Goal: Transaction & Acquisition: Obtain resource

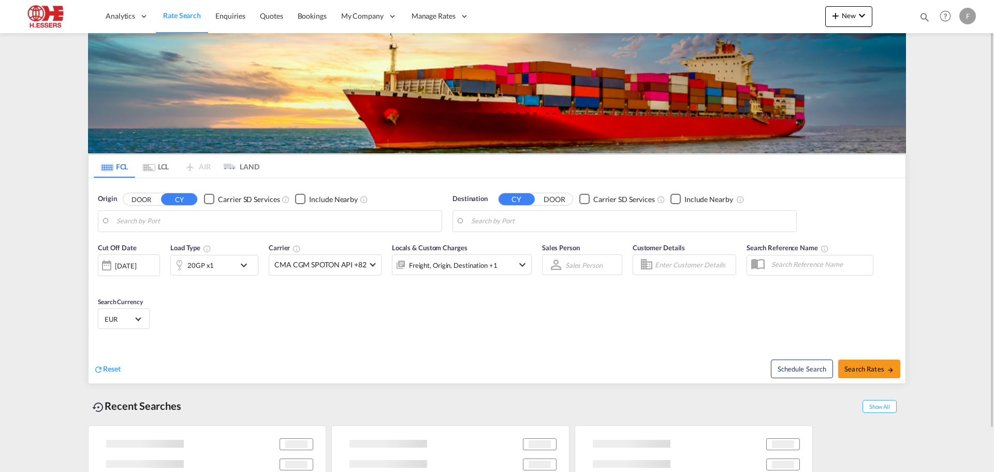
type input "Antwerp, BEANR"
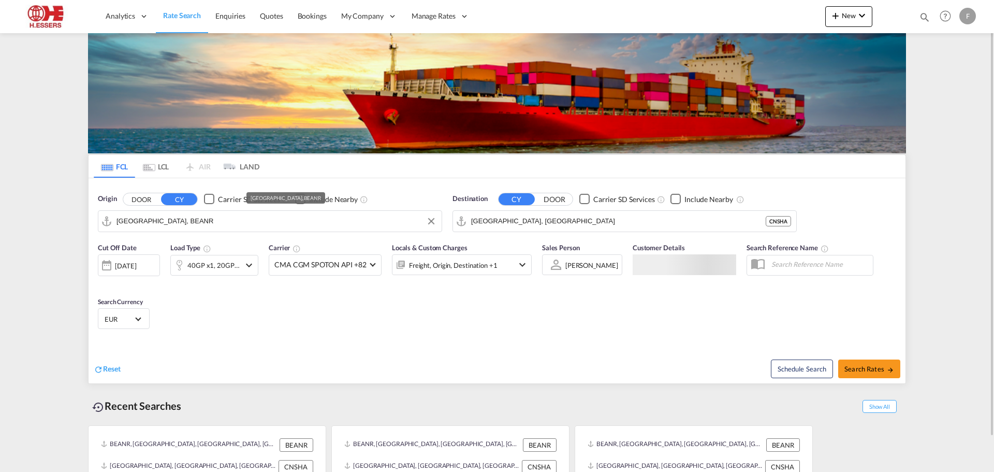
click at [213, 222] on input "Antwerp, BEANR" at bounding box center [276, 221] width 320 height 16
click at [566, 221] on input "Shanghai, CNSHA" at bounding box center [631, 221] width 320 height 16
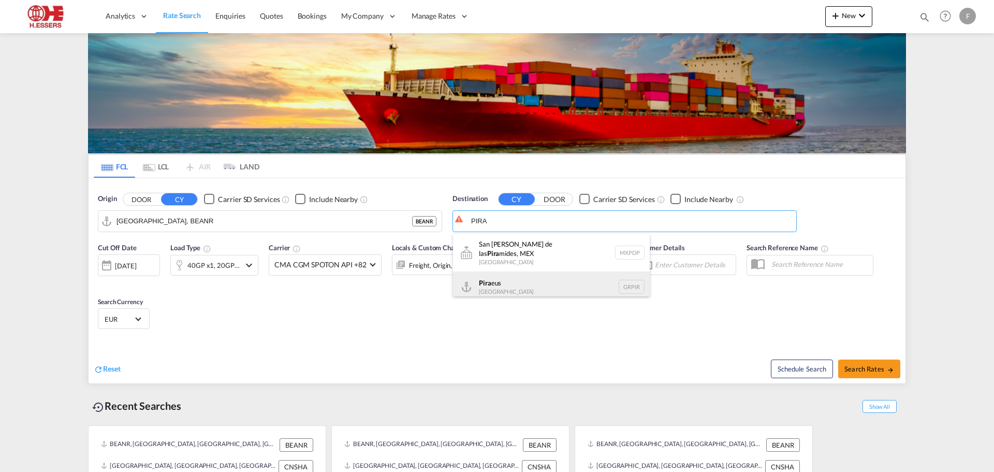
click at [504, 281] on div "Pira eus Greece GRPIR" at bounding box center [551, 286] width 197 height 31
type input "Piraeus, GRPIR"
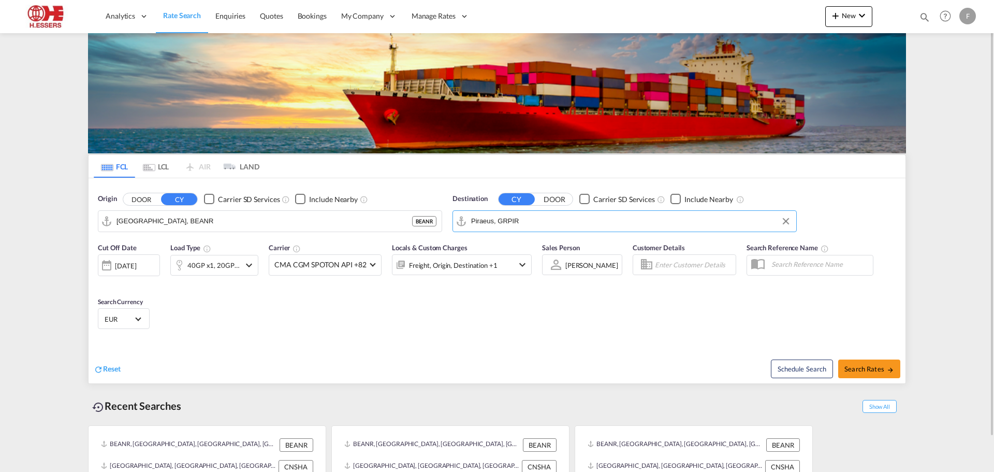
click at [249, 268] on md-icon "icon-chevron-down" at bounding box center [249, 265] width 12 height 12
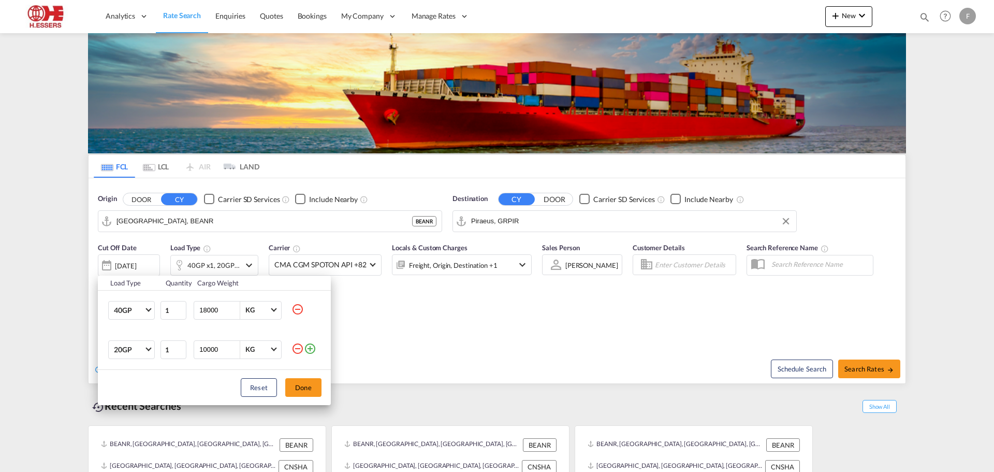
click at [300, 348] on md-icon "icon-minus-circle-outline" at bounding box center [297, 348] width 12 height 12
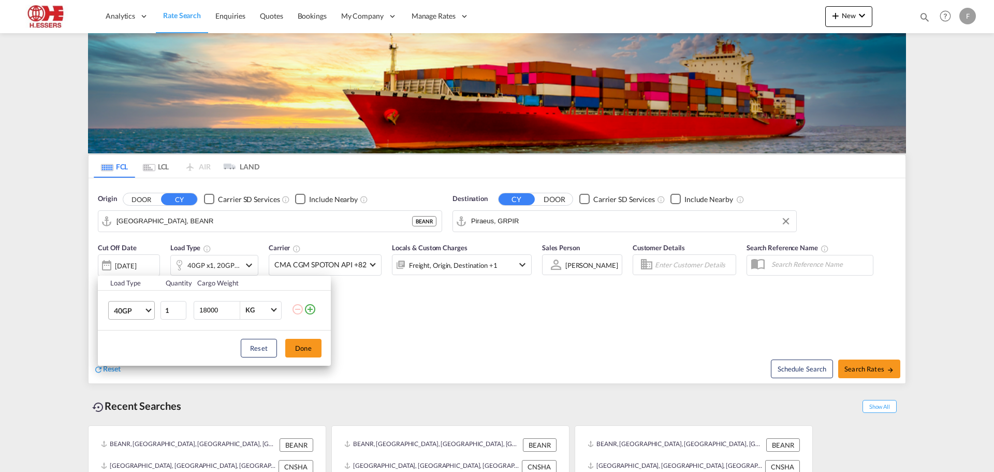
click at [150, 313] on md-select-value "40GP" at bounding box center [133, 310] width 41 height 18
drag, startPoint x: 129, startPoint y: 309, endPoint x: 159, endPoint y: 325, distance: 33.6
click at [129, 309] on div "40GP" at bounding box center [123, 310] width 18 height 10
click at [177, 311] on input "0" at bounding box center [173, 310] width 26 height 19
click at [180, 308] on input "1" at bounding box center [173, 310] width 26 height 19
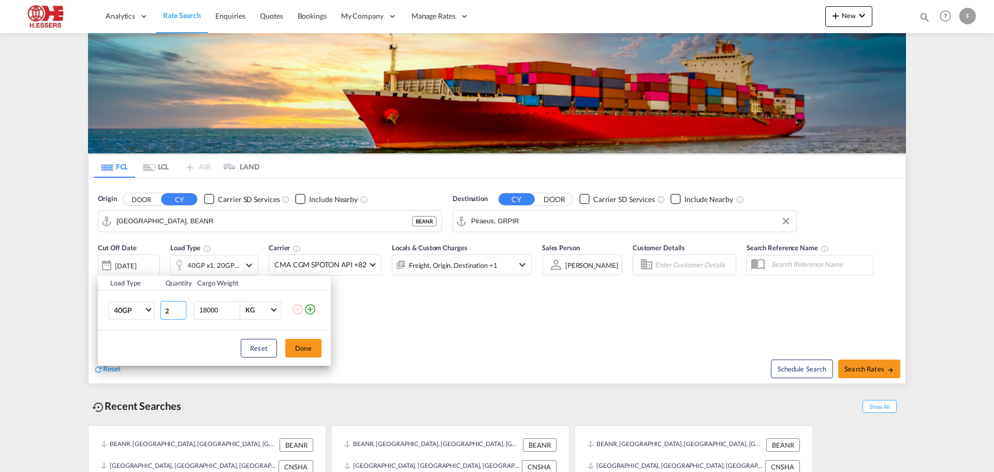
click at [180, 308] on input "2" at bounding box center [173, 310] width 26 height 19
click at [180, 308] on input "3" at bounding box center [173, 310] width 26 height 19
click at [180, 308] on input "4" at bounding box center [173, 310] width 26 height 19
type input "5"
click at [180, 308] on input "5" at bounding box center [173, 310] width 26 height 19
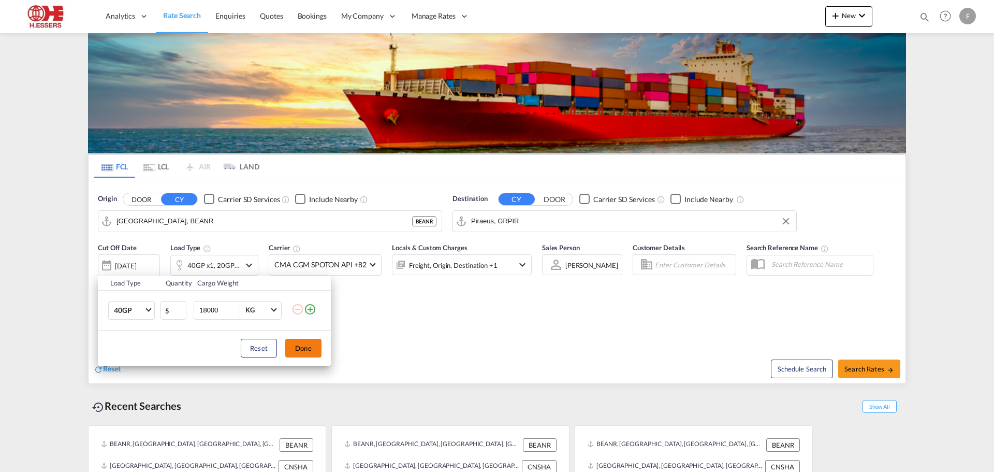
click at [311, 349] on button "Done" at bounding box center [303, 348] width 36 height 19
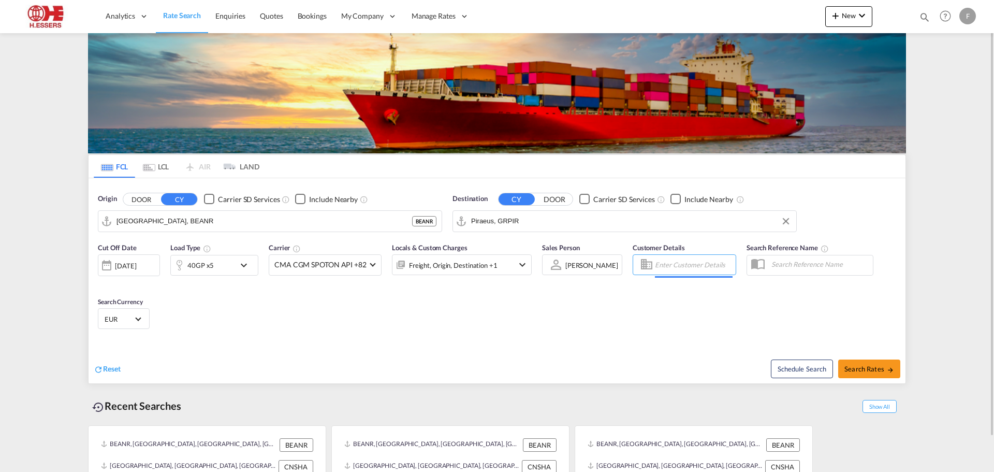
click at [680, 265] on input "Enter Customer Details" at bounding box center [694, 265] width 78 height 16
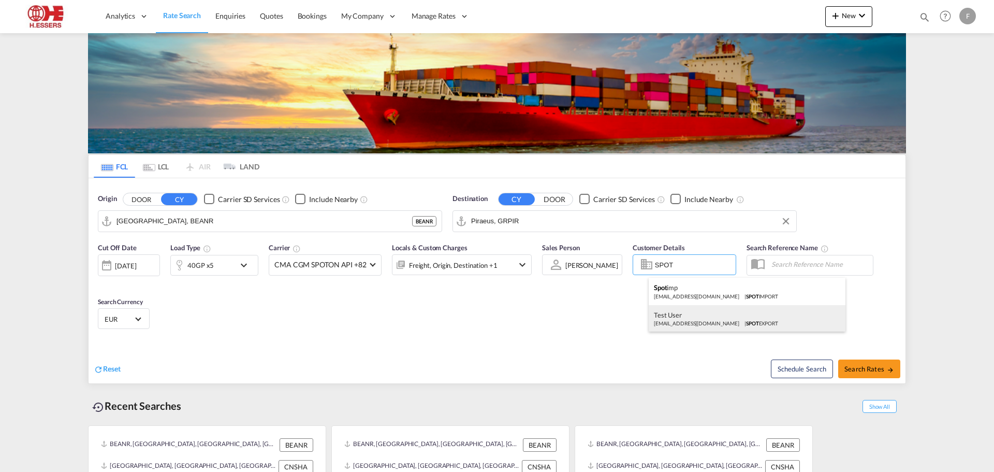
click at [695, 321] on div "Test User test@essers.com | SPOT EXPORT" at bounding box center [747, 318] width 197 height 27
type input "SPOT EXPORT, Test User, test@essers.com"
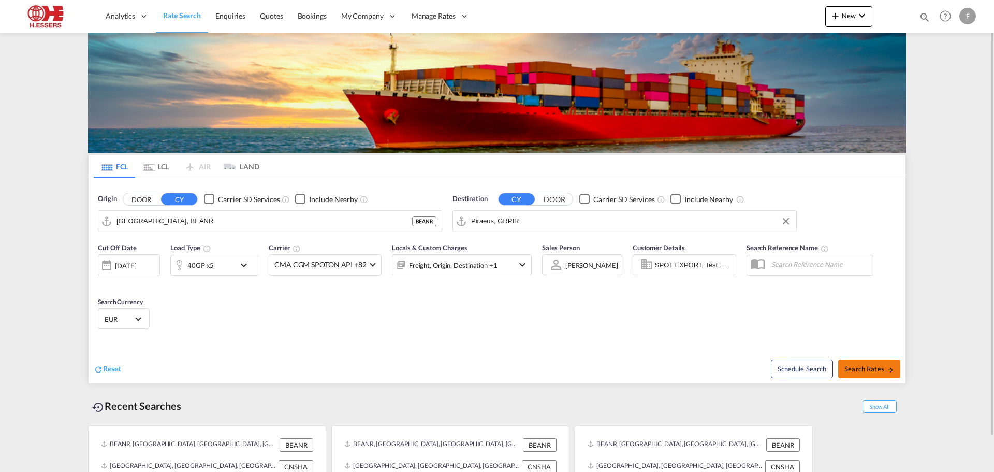
click at [864, 371] on span "Search Rates" at bounding box center [869, 368] width 50 height 8
type input "BEANR to GRPIR / [DATE]"
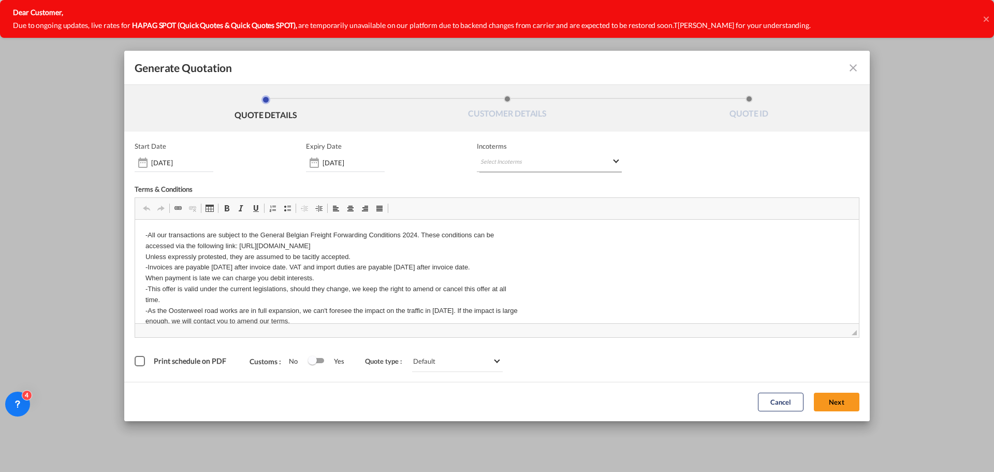
click at [496, 159] on md-select "Select Incoterms CPT - import Carrier Paid to FOB - export Free on Board CIF - …" at bounding box center [549, 162] width 145 height 19
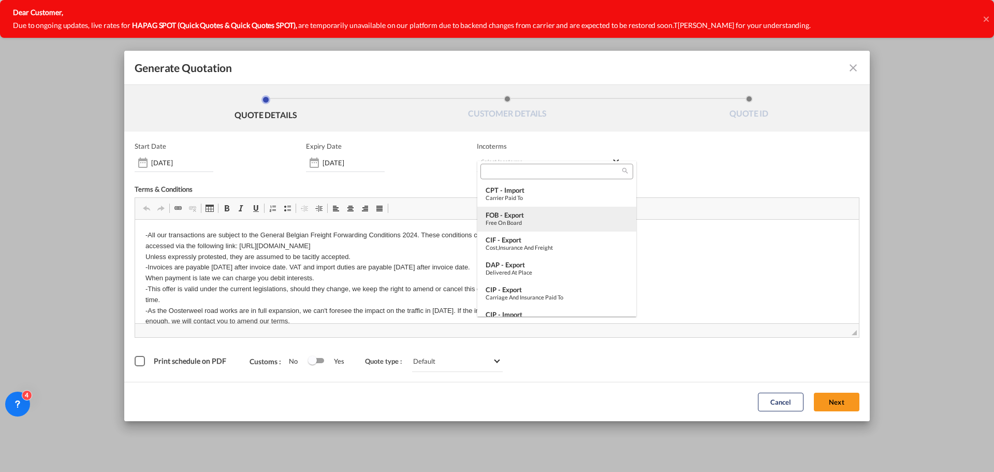
click at [511, 214] on div "FOB - export" at bounding box center [557, 215] width 142 height 8
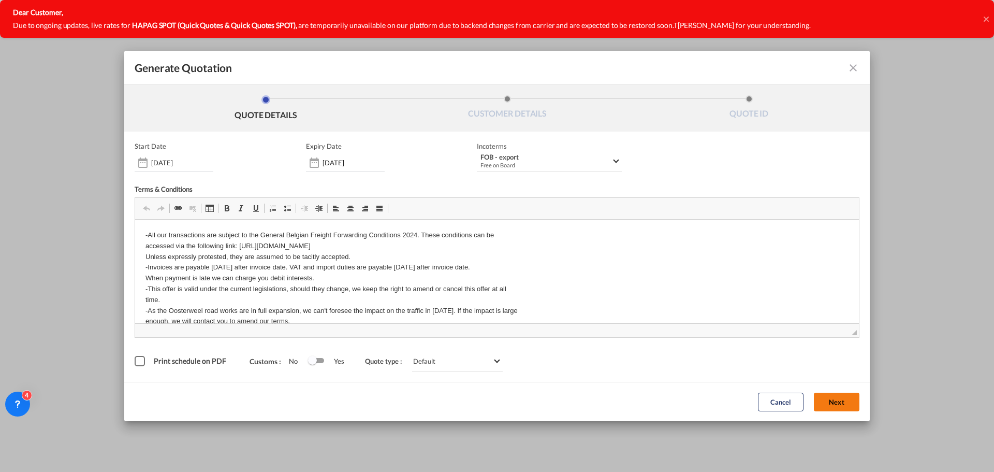
click at [827, 399] on button "Next" at bounding box center [837, 401] width 46 height 19
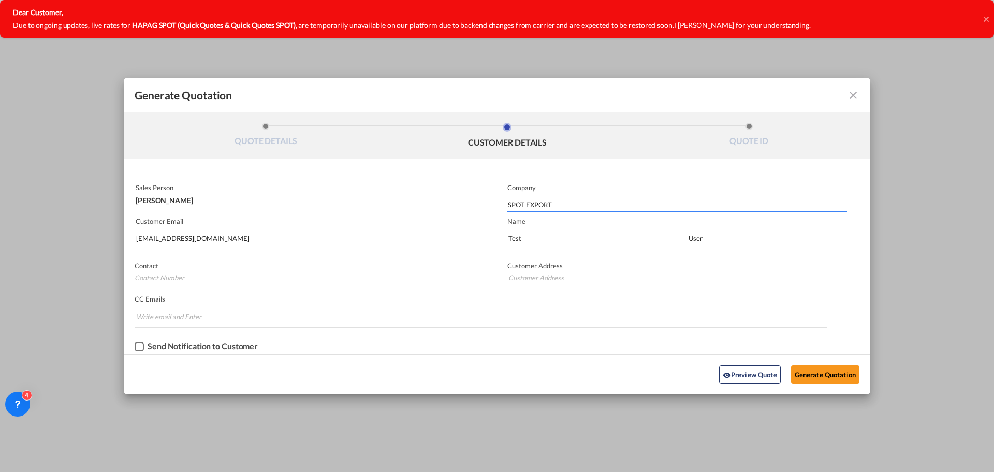
click at [565, 204] on input "SPOT EXPORT" at bounding box center [678, 205] width 340 height 16
click at [180, 236] on input "test@essers.com" at bounding box center [306, 238] width 341 height 16
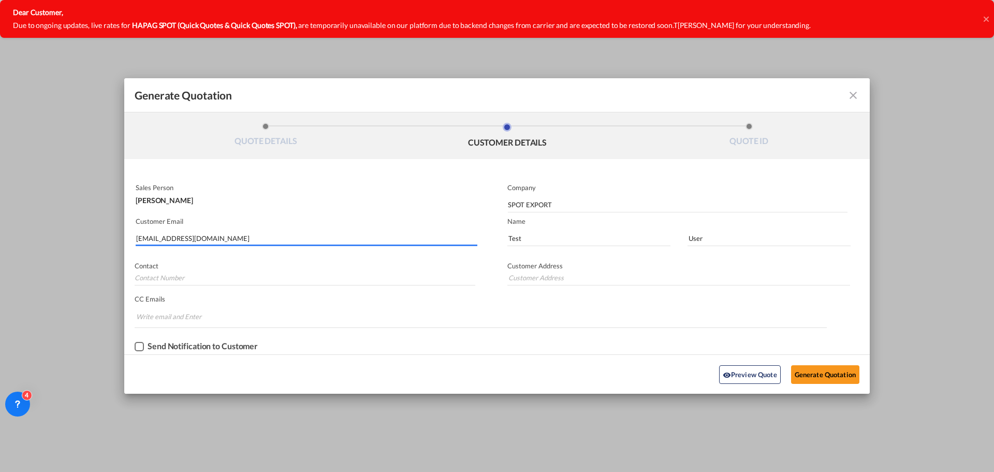
drag, startPoint x: 204, startPoint y: 238, endPoint x: 112, endPoint y: 242, distance: 92.2
click at [112, 242] on div "Generate Quotation QUOTE DETAILS CUSTOMER DETAILS QUOTE ID Start Date 11 Sep 20…" at bounding box center [497, 236] width 994 height 472
paste input "s.vilanakis@aktis-hellas.gr"
type input "s.vilanakis@aktis-hellas.gr"
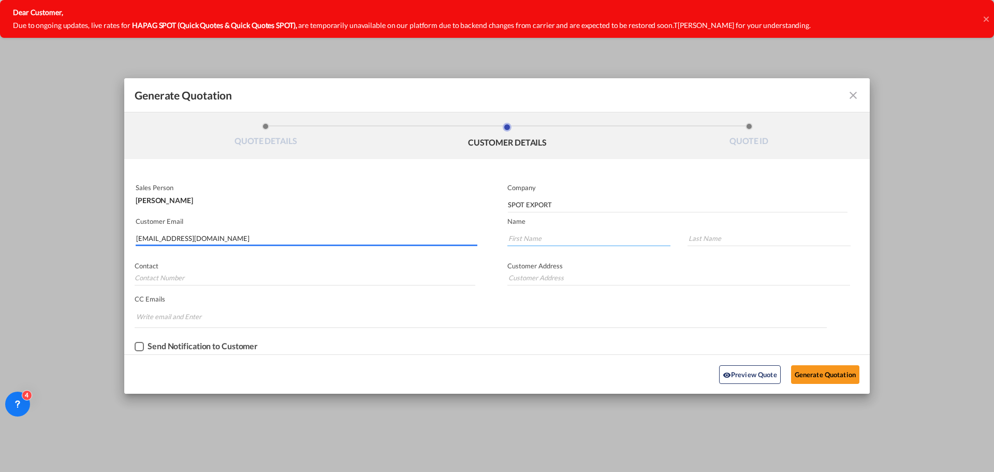
click at [527, 235] on input "Generate QuotationQUOTE ..." at bounding box center [588, 238] width 163 height 16
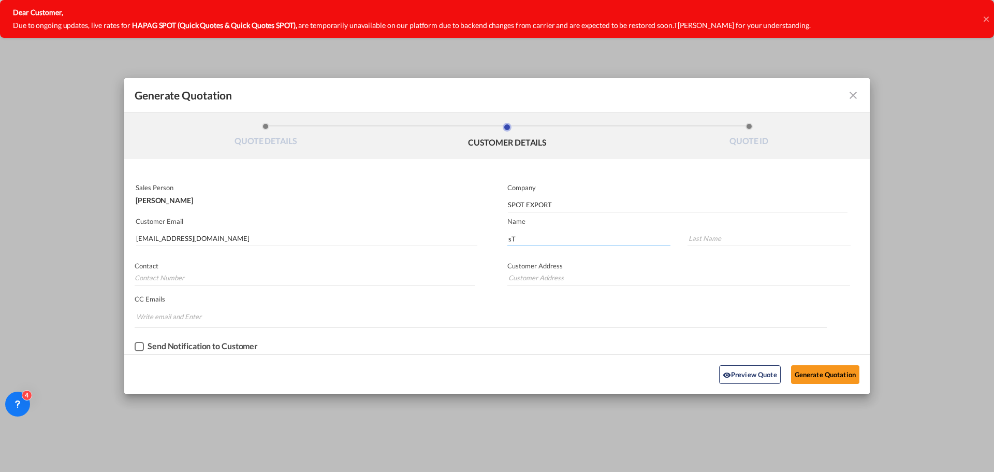
type input "s"
type input "Stelios"
type input "Vilanakis"
click at [193, 281] on input "Generate QuotationQUOTE ..." at bounding box center [305, 278] width 341 height 16
paste input "0030 210 4282492 (ext. 426)"
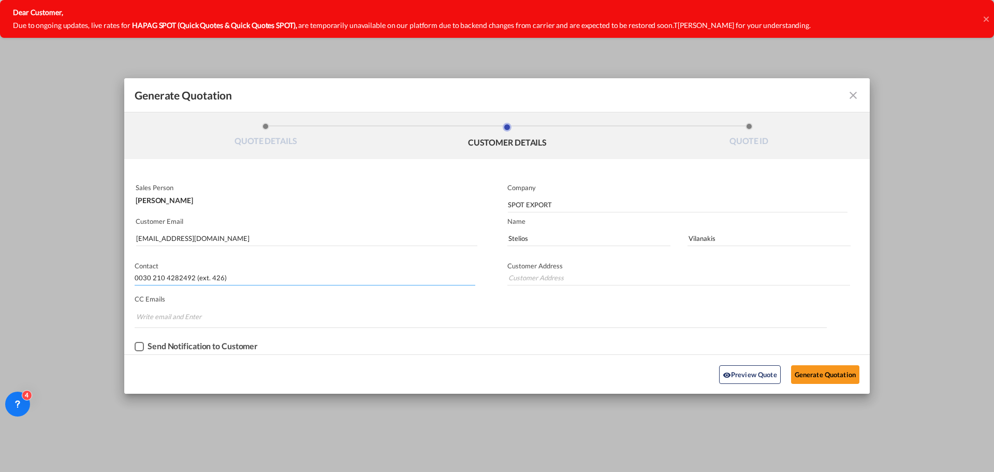
type input "0030 210 4282492 (ext. 426)"
drag, startPoint x: 553, startPoint y: 204, endPoint x: 498, endPoint y: 201, distance: 55.5
click at [498, 201] on md-input-container "Company SPOT EXPORT" at bounding box center [673, 197] width 352 height 31
paste input "AKTIS SHIPPING & FORWARDING LTD"
type input "AKTIS SHIPPING & FORWARDING LTD"
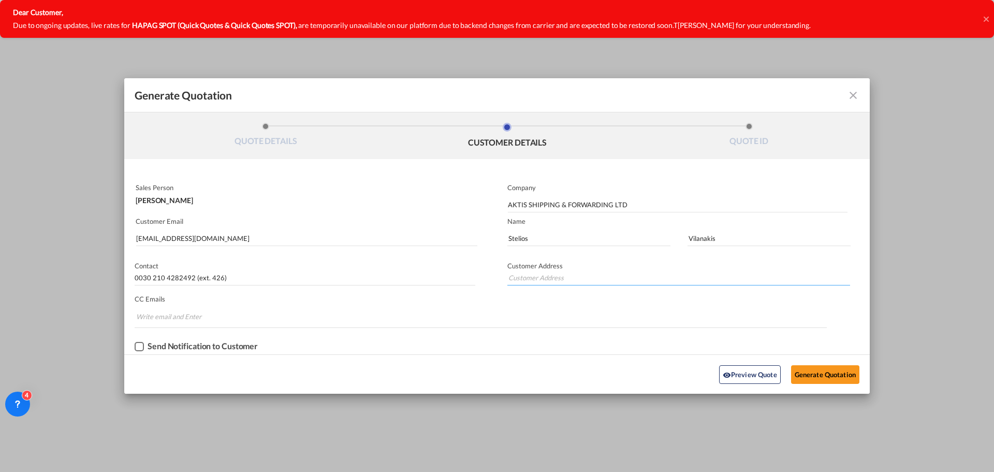
click at [537, 272] on input "Generate QuotationQUOTE ..." at bounding box center [678, 278] width 343 height 16
paste input "1 KANARI STR, 18537, PIRAEUS, GREECE"
type input "1 KANARI STR, 18537, PIRAEUS, GREECE"
click at [838, 376] on button "Generate Quotation" at bounding box center [825, 374] width 68 height 19
click at [820, 374] on button "Generate Quotation" at bounding box center [825, 374] width 68 height 19
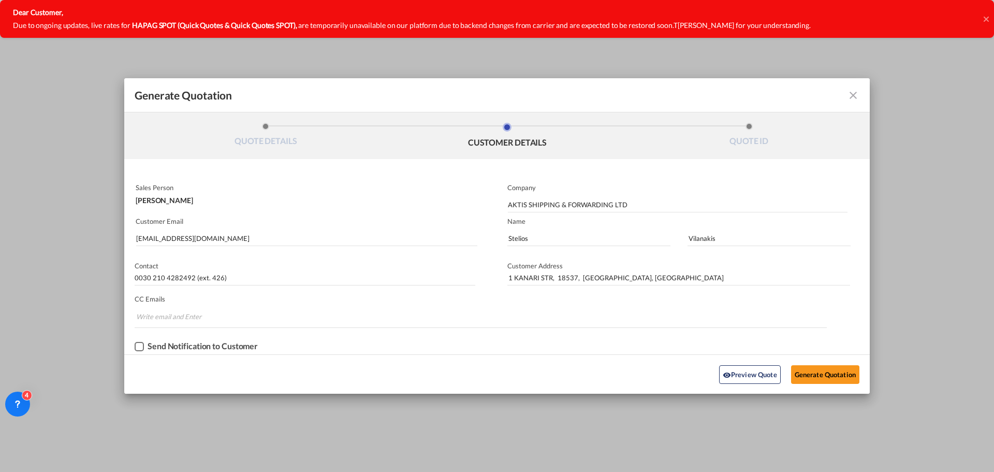
click at [680, 196] on md-autocomplete-wrap "AKTIS SHIPPING & FORWARDING LTD" at bounding box center [677, 202] width 340 height 21
click at [739, 375] on button "Preview Quote" at bounding box center [750, 374] width 62 height 19
click at [812, 379] on button "Generate Quotation" at bounding box center [825, 374] width 68 height 19
click at [991, 14] on div "Dear Customer, Due to ongoing updates, live rates for HAPAG SPOT (Quick Quotes …" at bounding box center [497, 19] width 994 height 38
click at [984, 19] on icon at bounding box center [986, 19] width 5 height 8
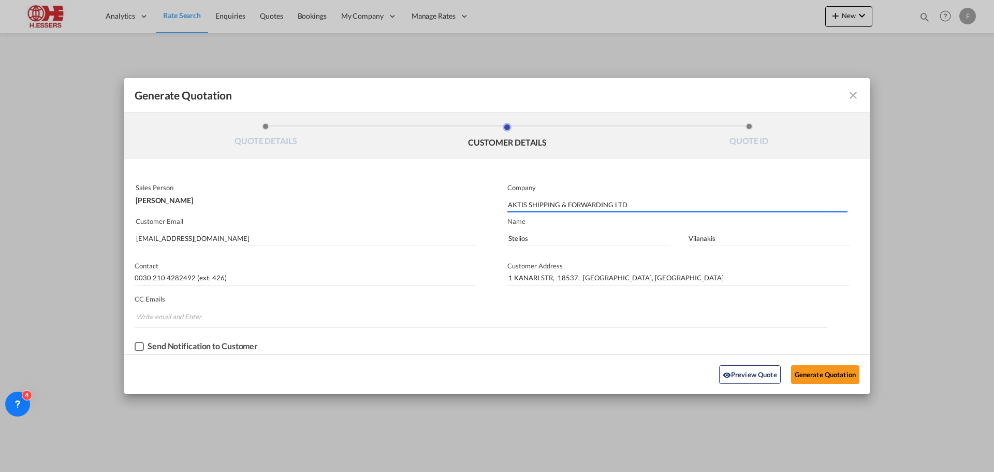
click at [574, 208] on input "AKTIS SHIPPING & FORWARDING LTD" at bounding box center [678, 205] width 340 height 16
click at [538, 241] on input "Stelios" at bounding box center [588, 238] width 163 height 16
click at [808, 375] on button "Generate Quotation" at bounding box center [825, 374] width 68 height 19
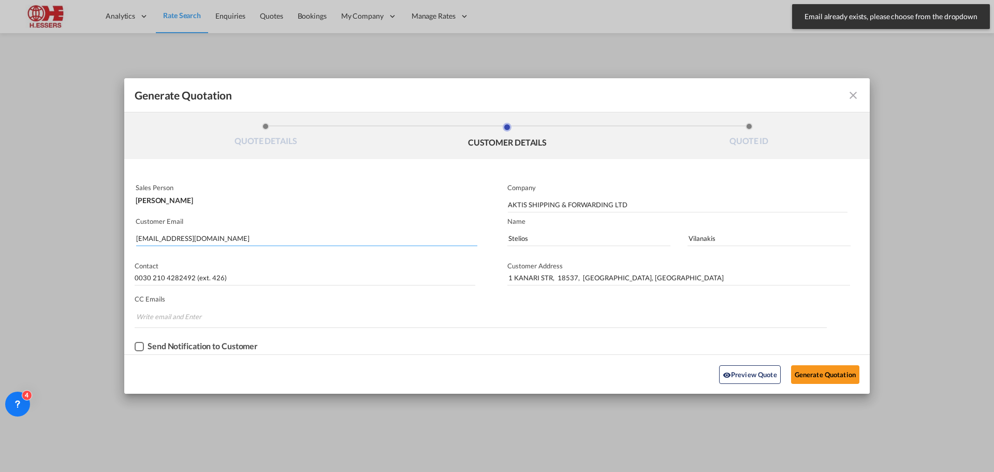
click at [243, 237] on input "s.vilanakis@aktis-hellas.gr" at bounding box center [306, 238] width 341 height 16
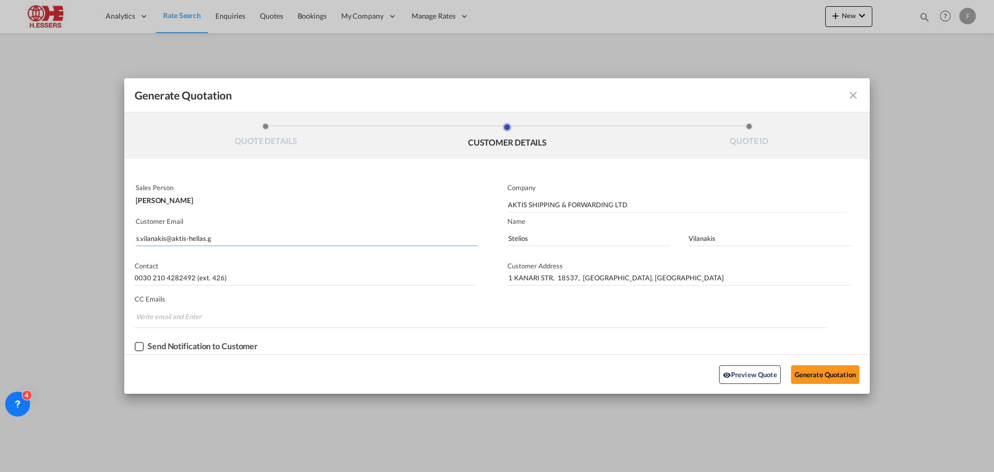
type input "s.vilanakis@aktis-hellas."
type input "s.vilanakis@aktis-hellas.gr"
type input "Stelios"
click at [693, 237] on input "Generate QuotationQUOTE ..." at bounding box center [769, 238] width 163 height 16
type input "Vilanakis"
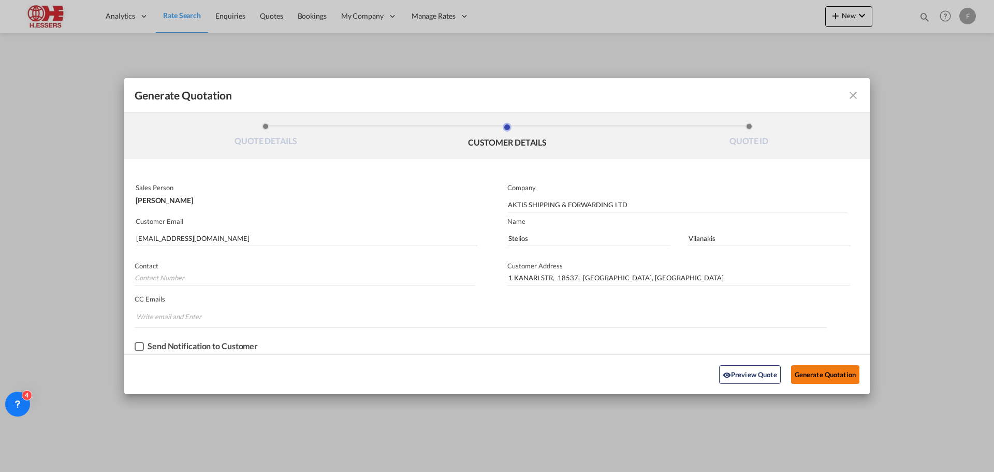
click at [824, 372] on button "Generate Quotation" at bounding box center [825, 374] width 68 height 19
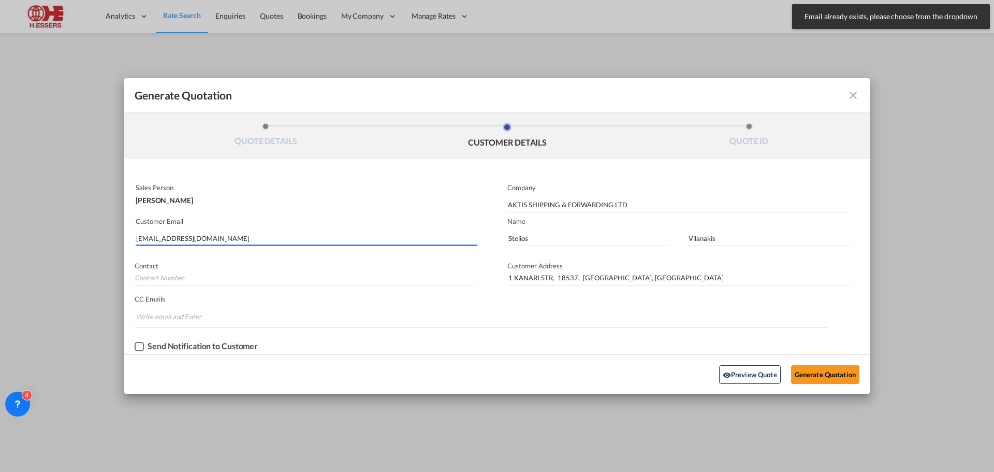
click at [182, 242] on input "s.vilanakis@aktis-hellas.gr" at bounding box center [306, 238] width 341 height 16
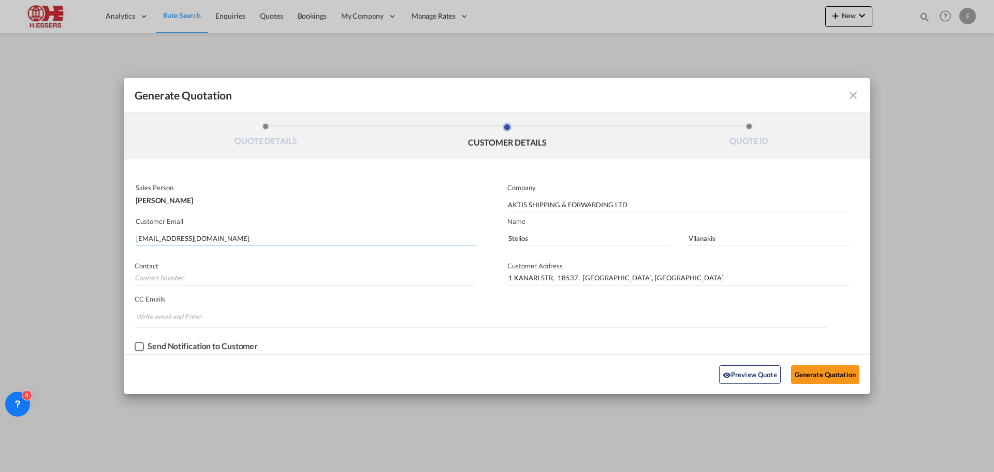
drag, startPoint x: 236, startPoint y: 238, endPoint x: 116, endPoint y: 238, distance: 119.6
click at [116, 238] on div "Generate Quotation QUOTE DETAILS CUSTOMER DETAILS QUOTE ID Start Date 11 Sep 20…" at bounding box center [497, 236] width 994 height 472
type input "S"
type input "s.vilanakis@aktis-hellas.gr"
type input "s"
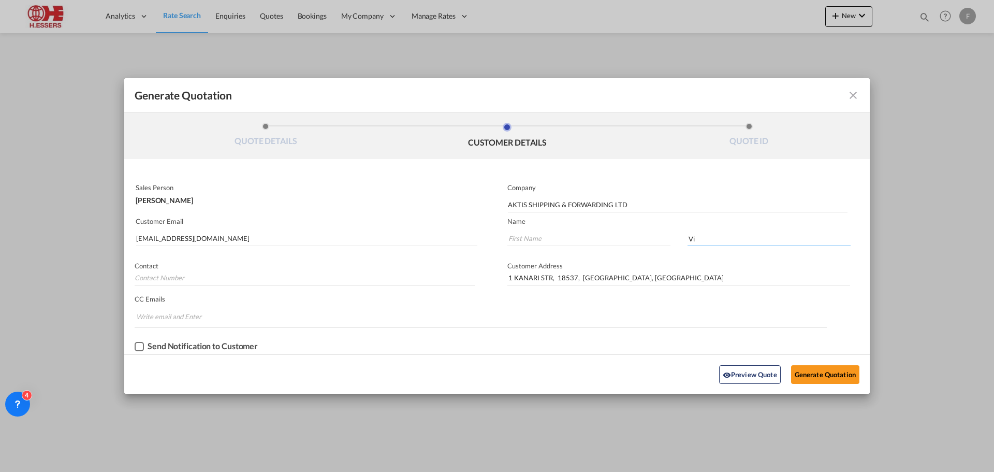
type input "Vilanakis"
click at [565, 236] on input "Generate QuotationQUOTE ..." at bounding box center [588, 238] width 163 height 16
type input "Stelios"
click at [811, 366] on button "Generate Quotation" at bounding box center [825, 374] width 68 height 19
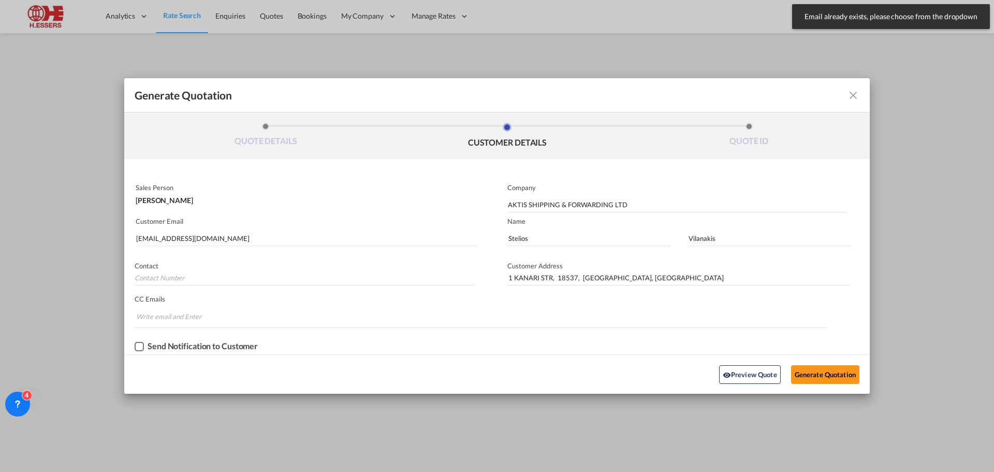
click at [903, 7] on div "Email already exists, please choose from the dropdown Press Escape to dismiss." at bounding box center [891, 16] width 198 height 25
click at [904, 16] on span "Email already exists, please choose from the dropdown" at bounding box center [890, 16] width 179 height 10
drag, startPoint x: 274, startPoint y: 224, endPoint x: 232, endPoint y: 240, distance: 44.4
click at [273, 224] on p "Customer Email" at bounding box center [307, 221] width 342 height 8
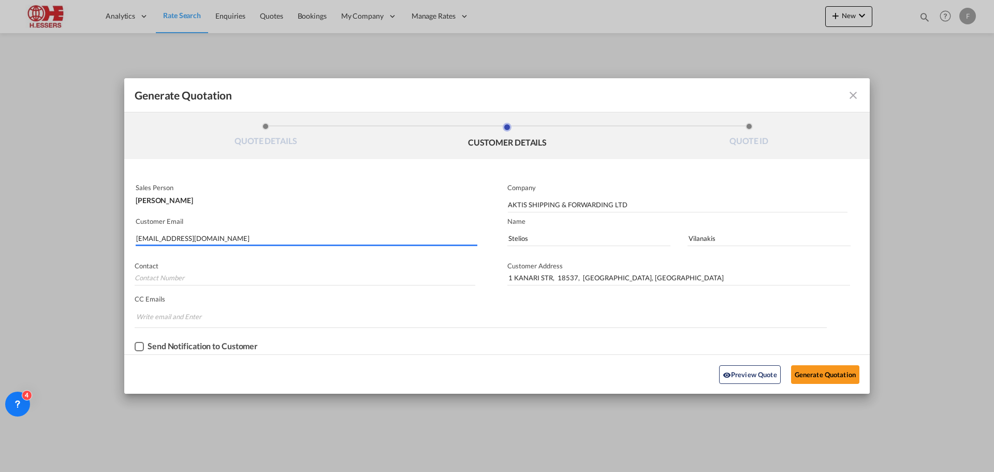
drag, startPoint x: 232, startPoint y: 240, endPoint x: 136, endPoint y: 239, distance: 96.3
click at [136, 239] on md-autocomplete-wrap "s.vilanakis@aktis-hellas.gr" at bounding box center [307, 235] width 342 height 21
click at [547, 238] on input "Stelios" at bounding box center [588, 238] width 163 height 16
drag, startPoint x: 271, startPoint y: 237, endPoint x: 89, endPoint y: 237, distance: 182.8
click at [89, 237] on div "Generate Quotation QUOTE DETAILS CUSTOMER DETAILS QUOTE ID Start Date 11 Sep 20…" at bounding box center [497, 236] width 994 height 472
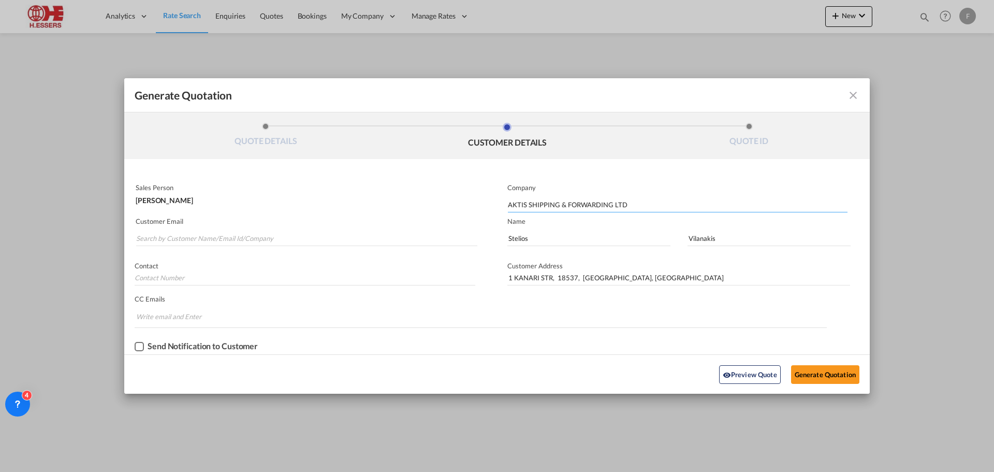
click at [632, 206] on input "AKTIS SHIPPING & FORWARDING LTD" at bounding box center [678, 205] width 340 height 16
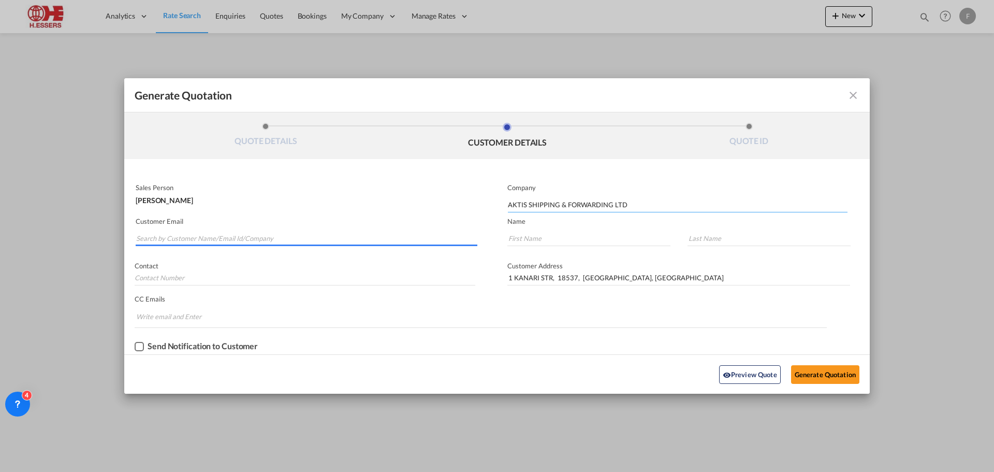
drag, startPoint x: 636, startPoint y: 205, endPoint x: 454, endPoint y: 206, distance: 182.8
click at [454, 206] on div "Sales Person Finola Koumans Company AKTIS SHIPPING & FORWARDING LTD Customer Em…" at bounding box center [497, 267] width 746 height 174
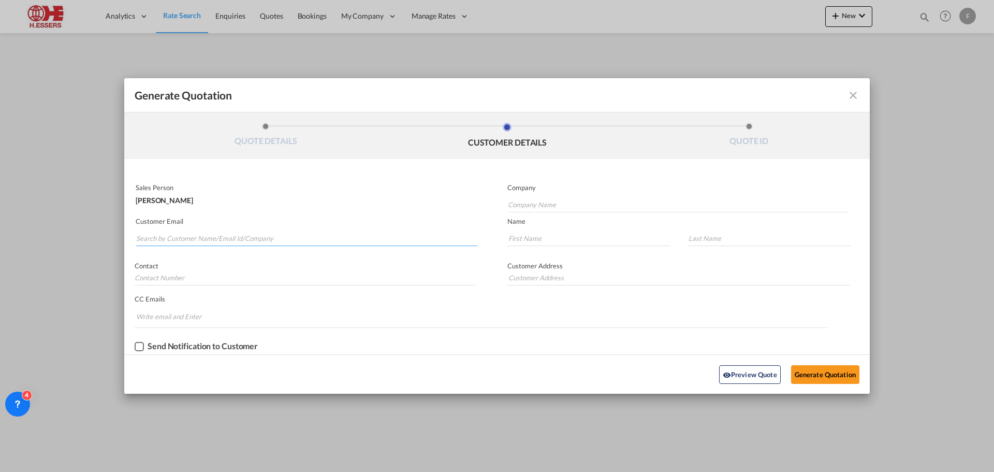
click at [225, 236] on input "Search by Customer Name/Email Id/Company" at bounding box center [306, 238] width 341 height 16
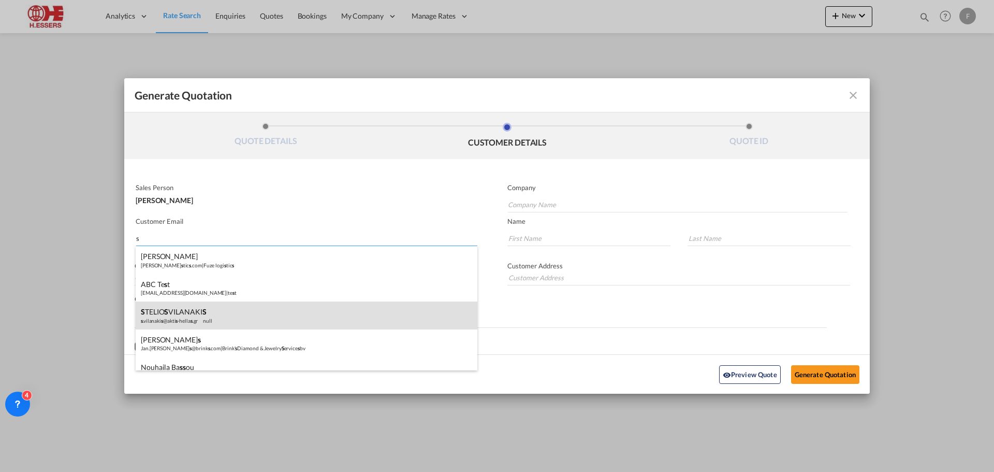
type input "s"
click at [174, 315] on div "S TELIO S VILANAKI S s .vilanaki s @akti s -hella s .gr null" at bounding box center [307, 315] width 342 height 28
type input "AKTIS GREECE"
type input "s.vilanakis@aktis-hellas.gr"
type input "STELIOS"
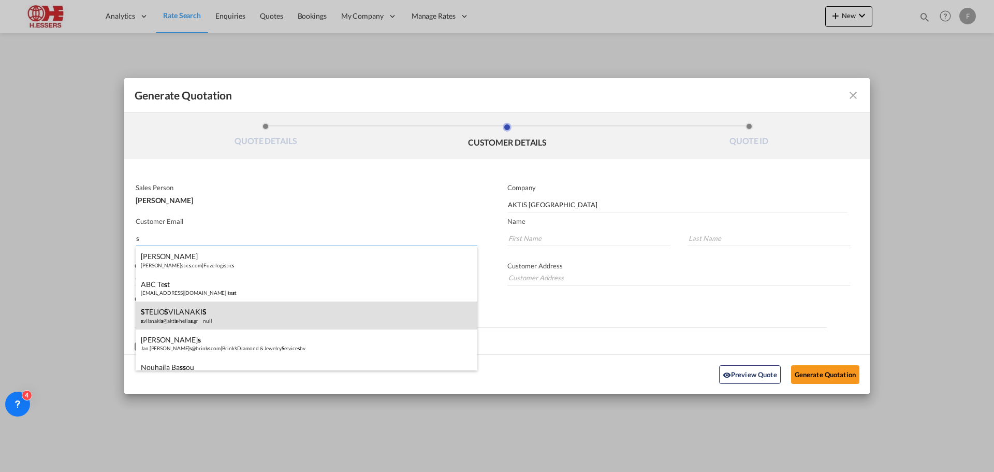
type input "VILANAKIS"
type input "1 KANARI STR, 18537, PIRAEUS, GREECE"
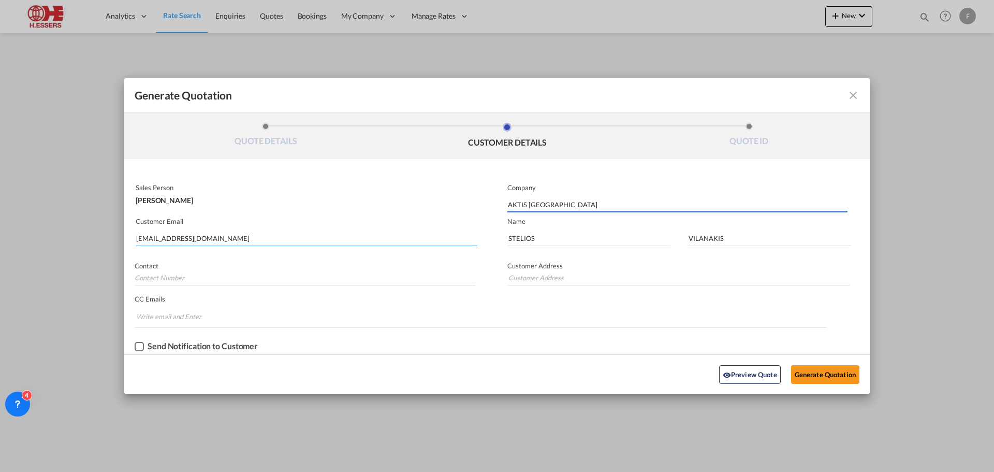
type input "1 KANARI STR, 18537, PIRAEUS, GREECE"
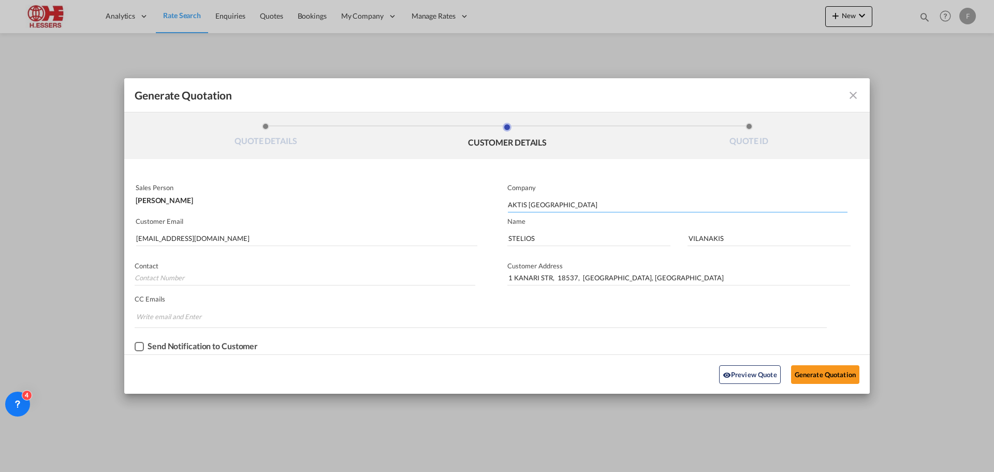
drag, startPoint x: 566, startPoint y: 201, endPoint x: 507, endPoint y: 202, distance: 59.0
click at [507, 202] on md-autocomplete-wrap "AKTIS GREECE" at bounding box center [677, 202] width 340 height 21
paste input "SHIPPING & FORWARDING LTD"
type input "AKTIS SHIPPING & FORWARDING LTD"
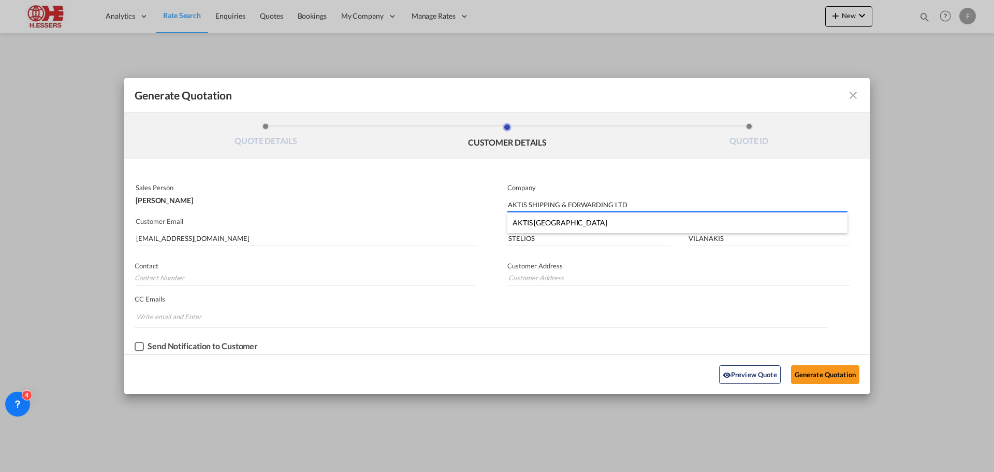
type input "1 KANARI STR, 18537, PIRAEUS, GREECE"
type input "AKTIS SHIPPING & FORWARDING LTD"
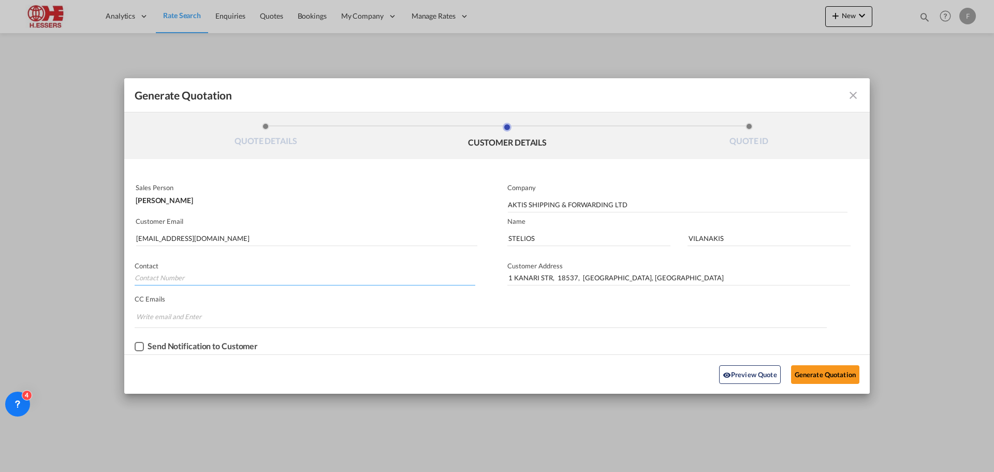
click at [197, 276] on input "Generate QuotationQUOTE ..." at bounding box center [305, 278] width 341 height 16
paste input "0030 210 4282492 (ext. 426)"
type input "0030 210 4282492 (ext. 426)"
drag, startPoint x: 553, startPoint y: 241, endPoint x: 460, endPoint y: 238, distance: 93.2
click at [460, 238] on div "Sales Person Finola Koumans Company AKTIS SHIPPING & FORWARDING LTD Customer Em…" at bounding box center [497, 267] width 746 height 174
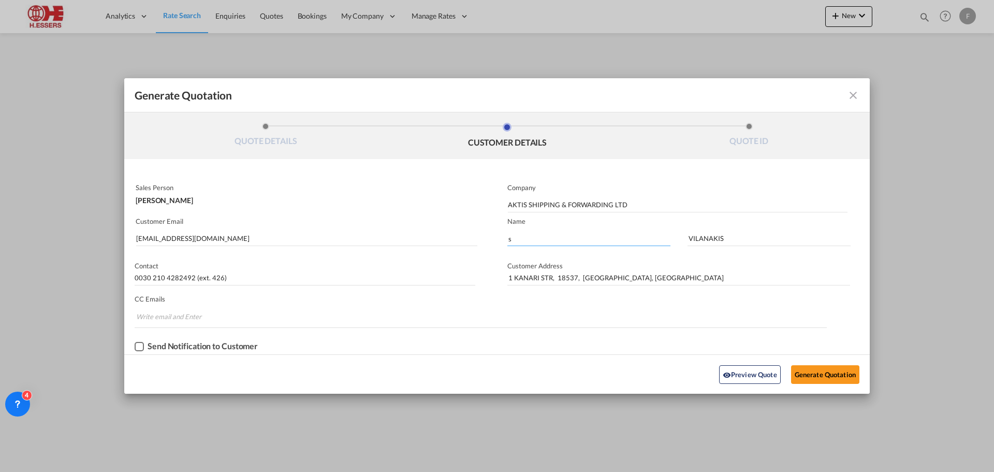
type input "Stelios"
drag, startPoint x: 727, startPoint y: 239, endPoint x: 639, endPoint y: 233, distance: 87.7
click at [639, 233] on div "Stelios VILANAKIS" at bounding box center [683, 235] width 373 height 31
type input "Vilanakis"
click at [830, 372] on button "Generate Quotation" at bounding box center [825, 374] width 68 height 19
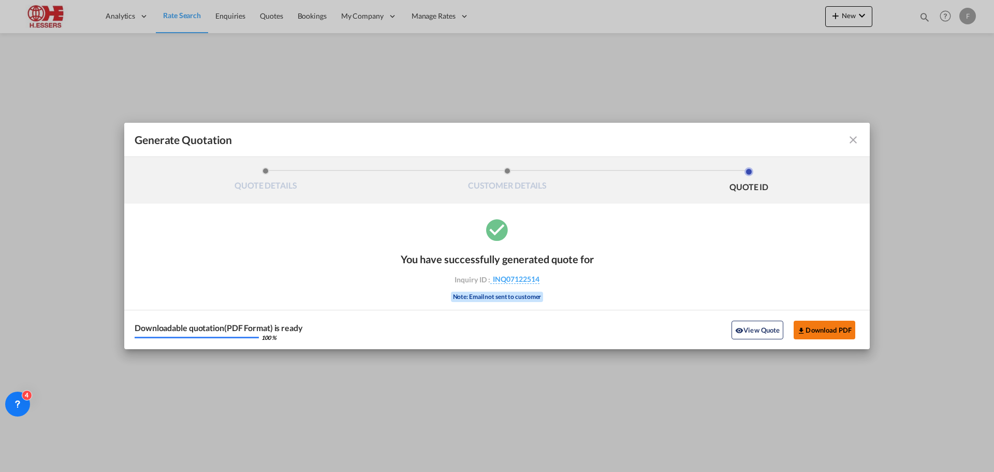
click at [827, 330] on button "Download PDF" at bounding box center [825, 329] width 62 height 19
drag, startPoint x: 851, startPoint y: 139, endPoint x: 858, endPoint y: 151, distance: 13.9
click at [851, 139] on md-icon "icon-close fg-AAA8AD cursor m-0" at bounding box center [853, 140] width 12 height 12
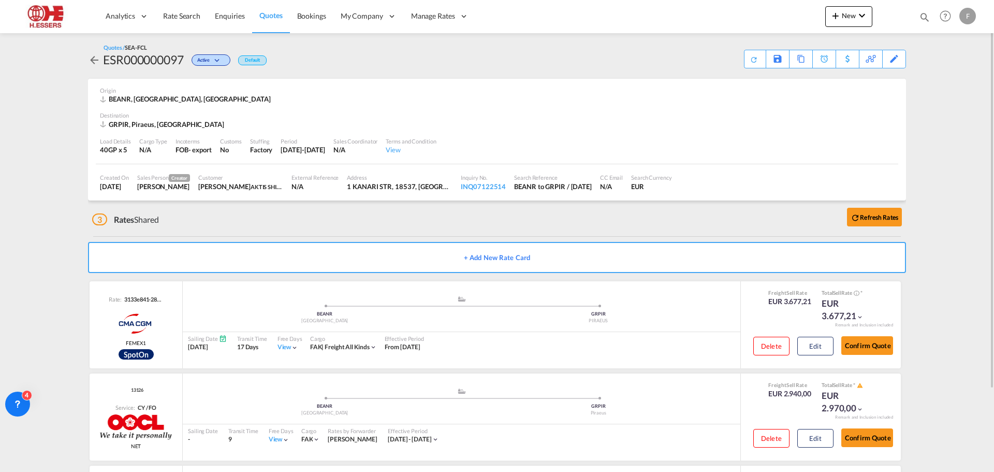
click at [94, 59] on md-icon "icon-arrow-left" at bounding box center [94, 60] width 12 height 12
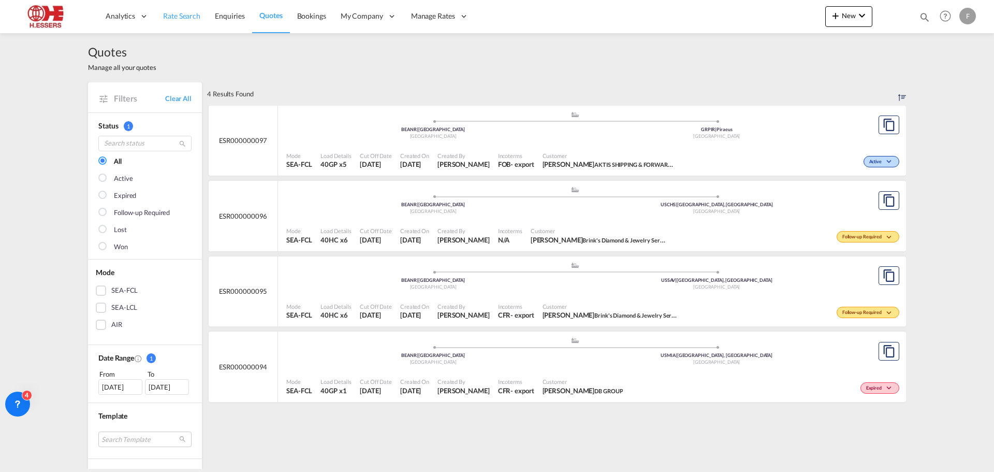
click at [180, 16] on span "Rate Search" at bounding box center [181, 15] width 37 height 9
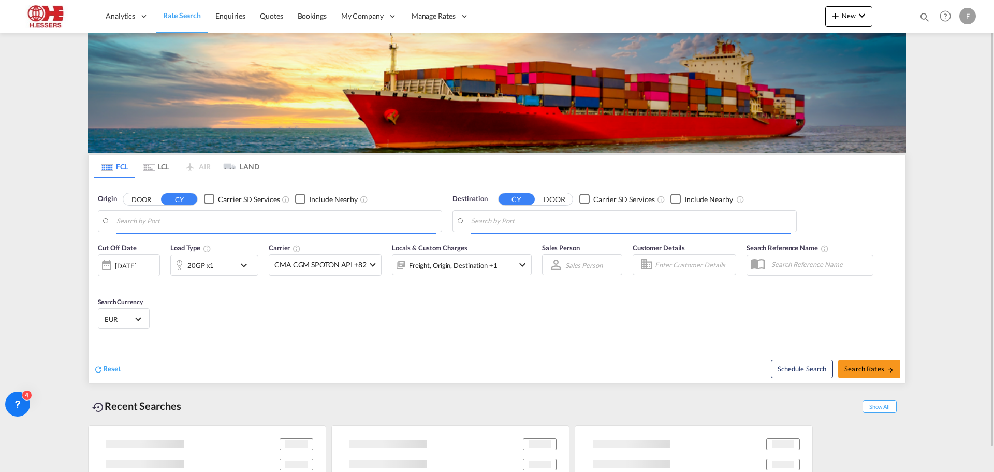
type input "Antwerp, BEANR"
type input "Piraeus, GRPIR"
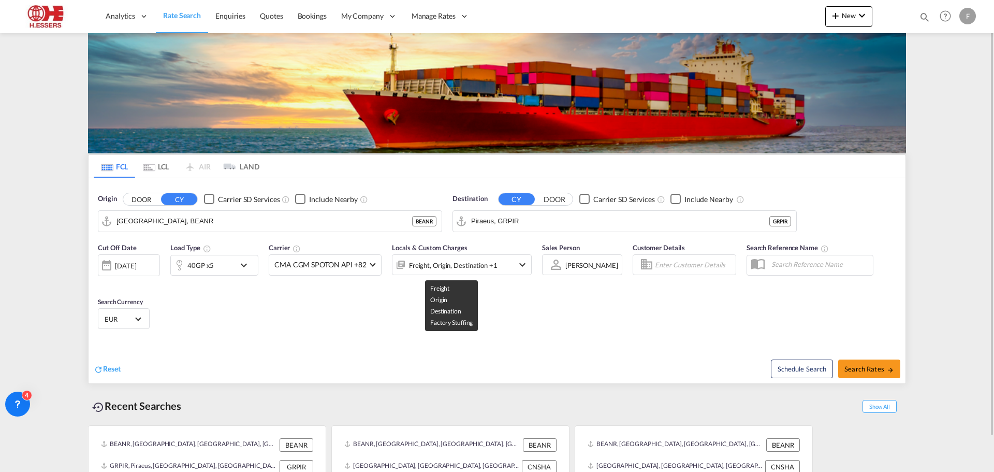
click at [439, 266] on div "Freight, Origin, Destination +1" at bounding box center [453, 265] width 89 height 14
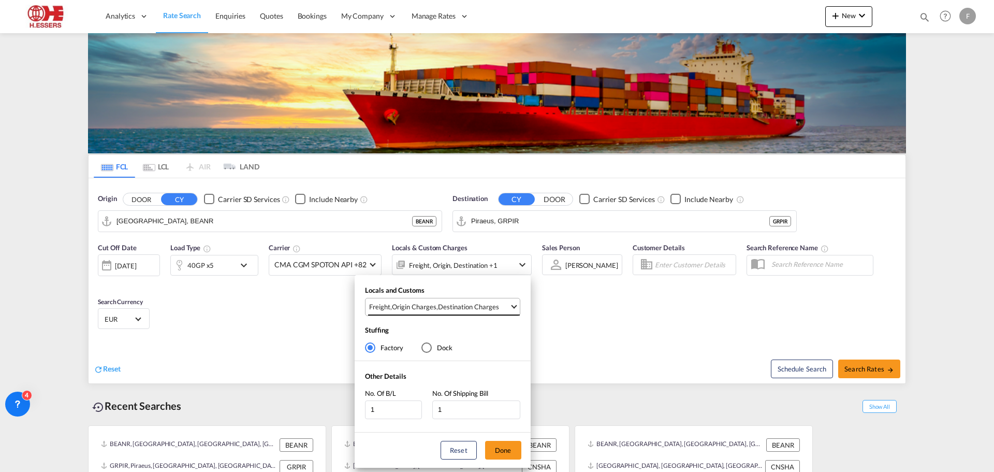
click at [454, 306] on div "Destination Charges" at bounding box center [468, 306] width 61 height 9
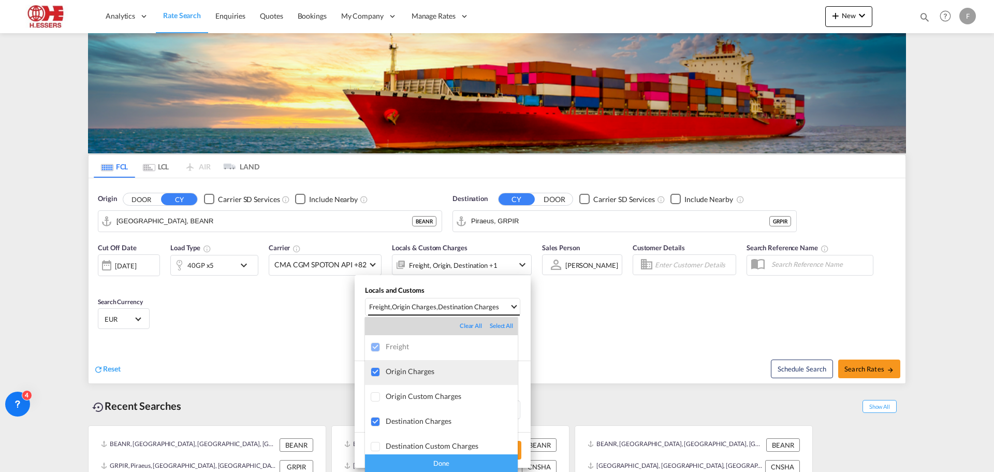
scroll to position [5, 0]
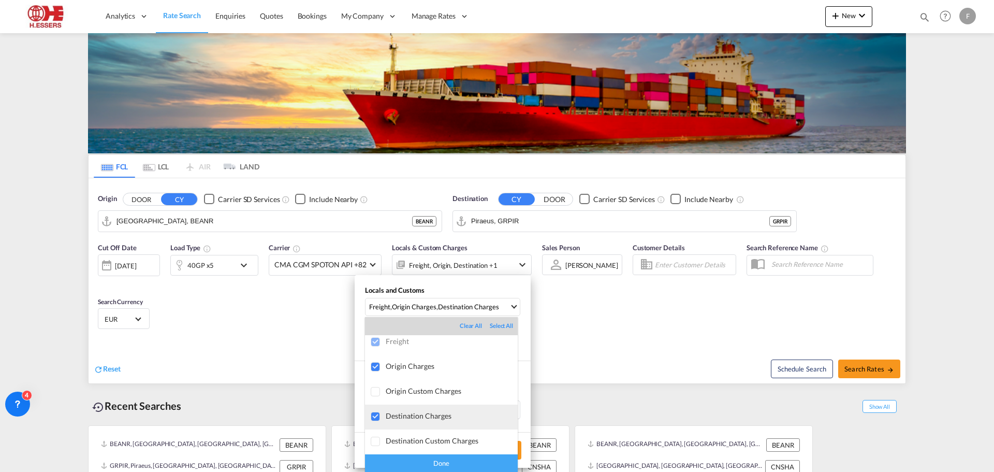
click at [392, 415] on div "Destination Charges" at bounding box center [452, 415] width 132 height 9
click at [445, 458] on div "Done" at bounding box center [441, 463] width 153 height 18
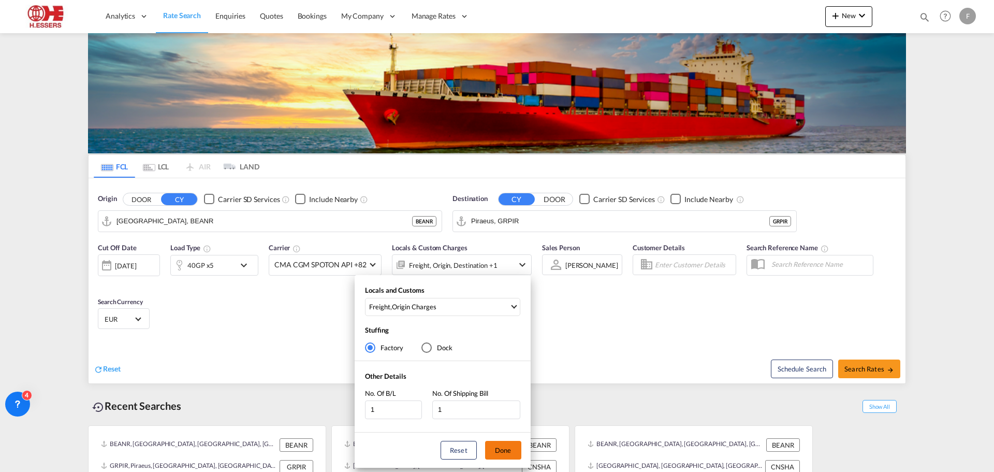
click at [509, 449] on button "Done" at bounding box center [503, 450] width 36 height 19
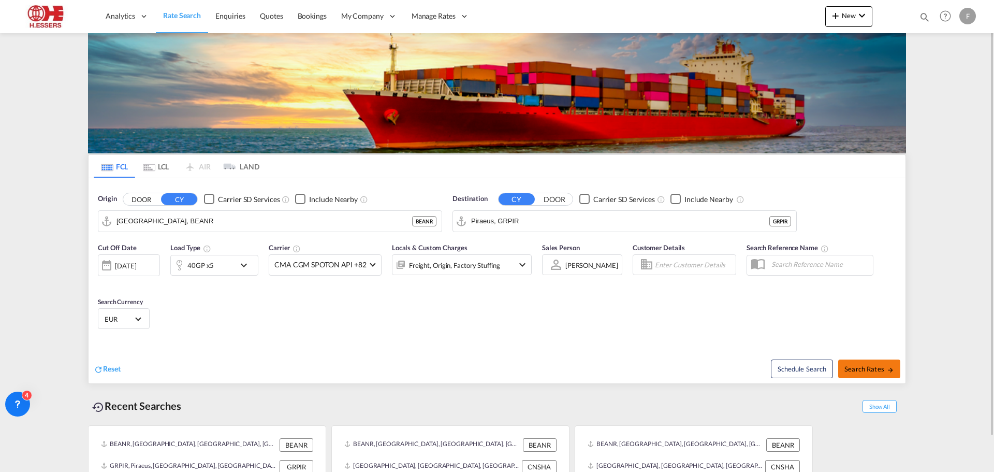
click at [872, 368] on span "Search Rates" at bounding box center [869, 368] width 50 height 8
type input "BEANR to GRPIR / [DATE]"
